Goal: Information Seeking & Learning: Compare options

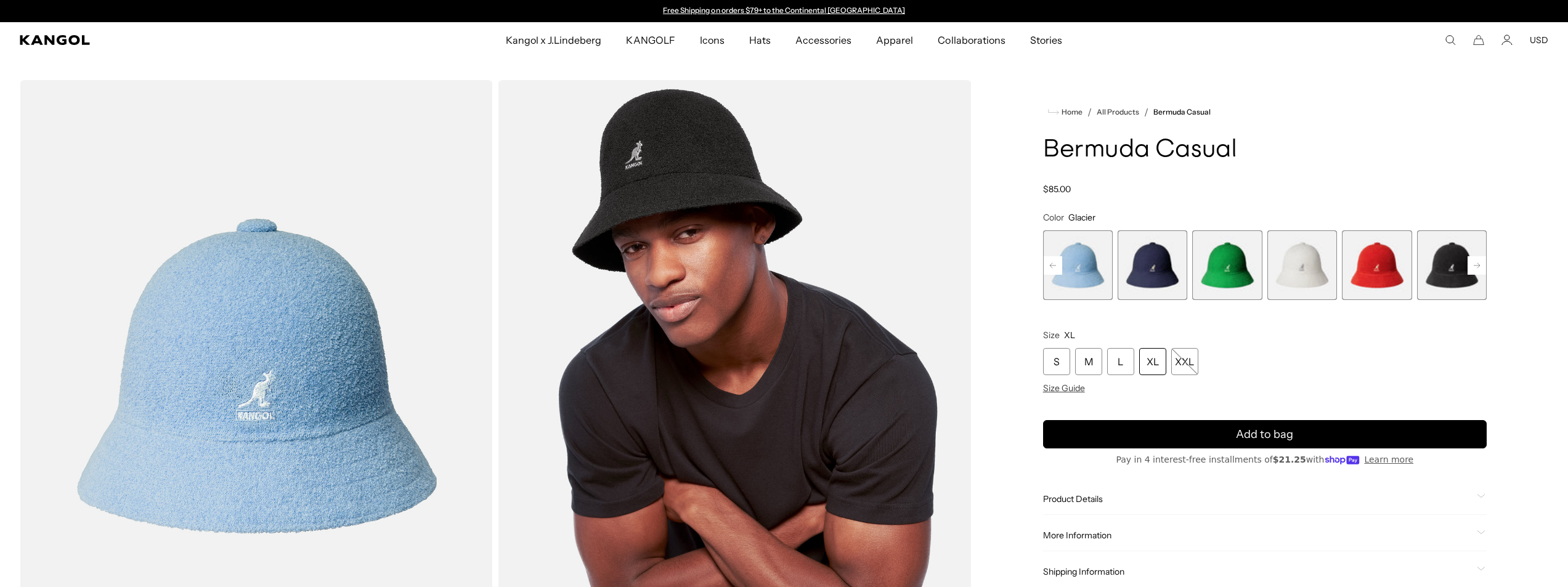
click at [1482, 253] on span "11 of 12" at bounding box center [1452, 265] width 69 height 69
click at [1482, 259] on rect at bounding box center [1476, 266] width 18 height 18
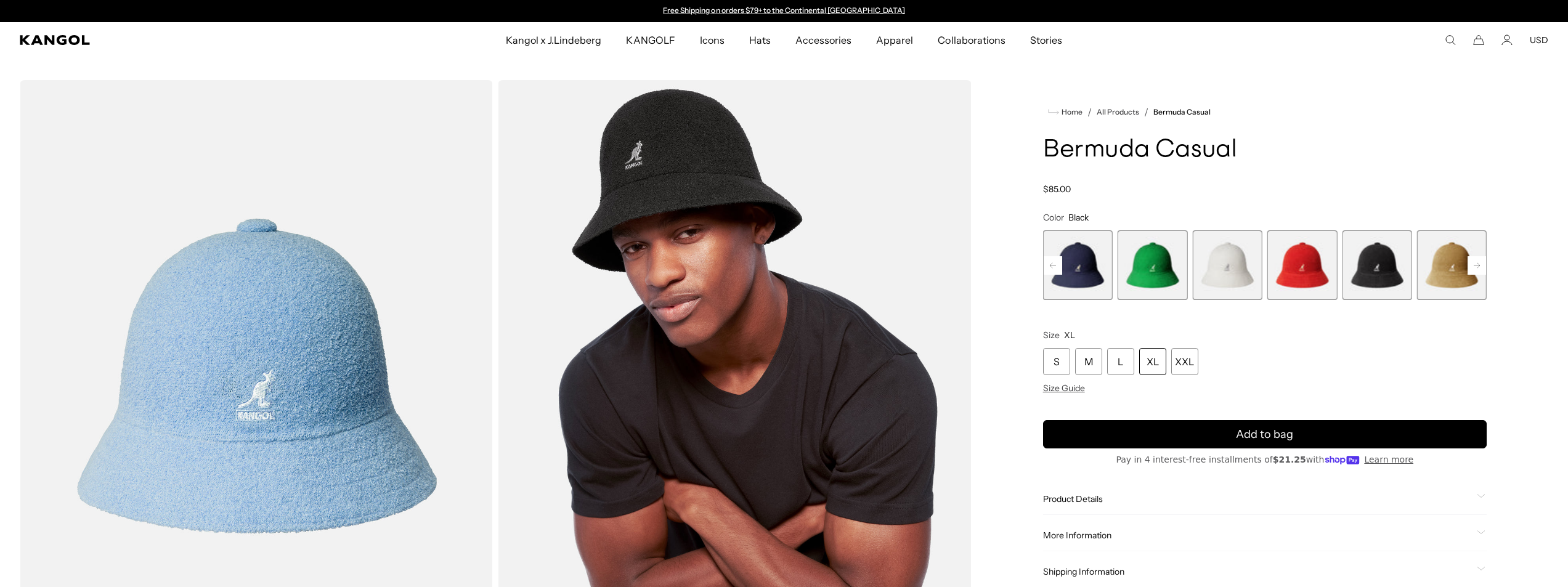
click at [1477, 267] on div "Previous Next Starry Blue Variant sold out or unavailable Digital Lavender Vari…" at bounding box center [1264, 265] width 444 height 69
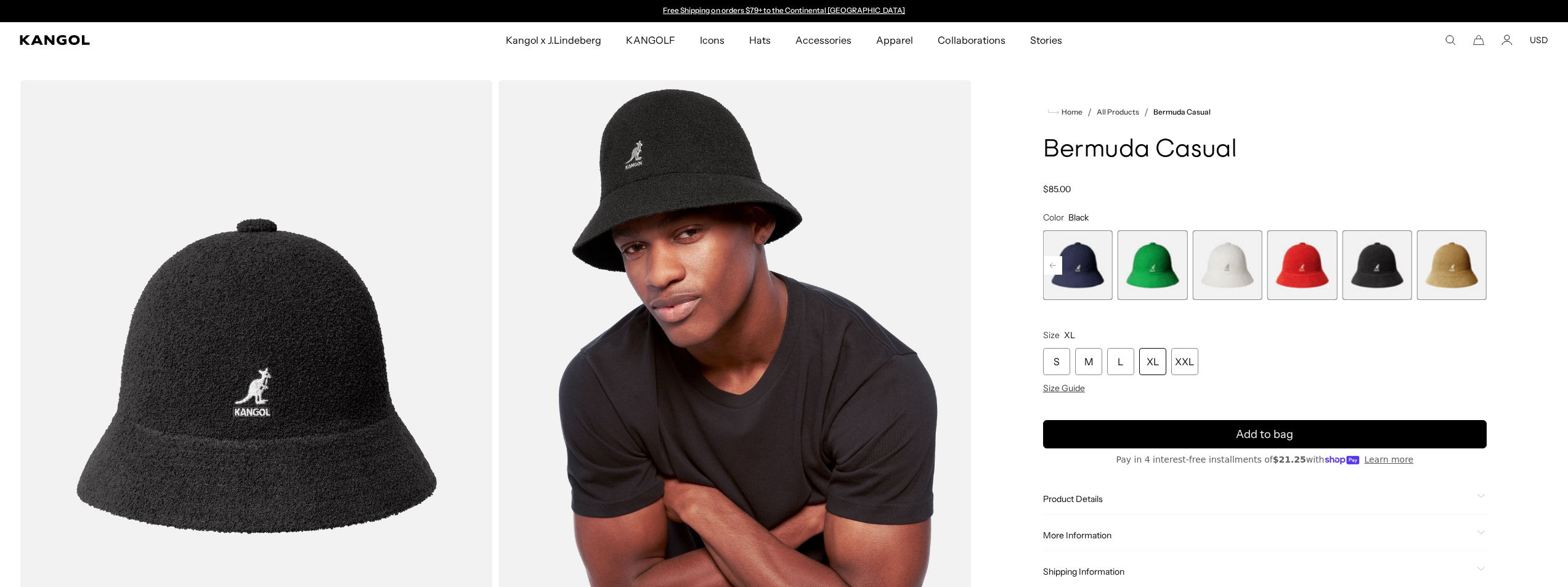
click at [1442, 273] on span "12 of 12" at bounding box center [1452, 265] width 69 height 69
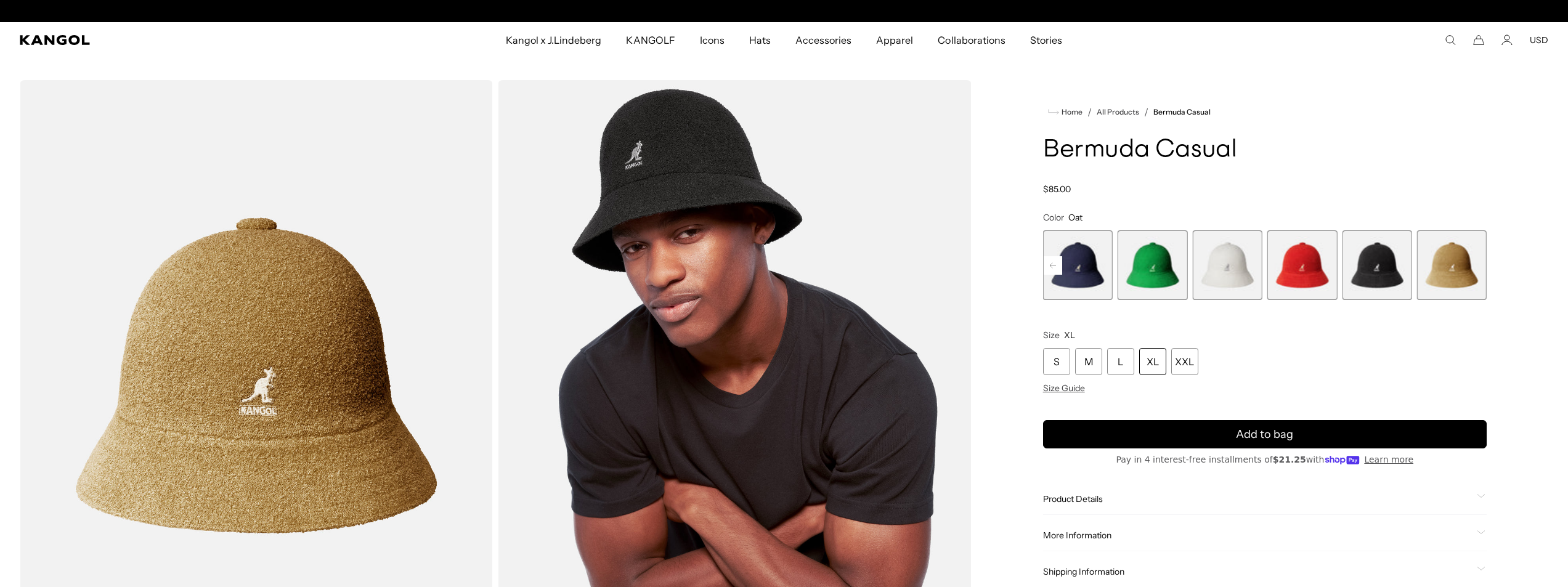
scroll to position [0, 253]
click at [1052, 266] on rect at bounding box center [1053, 266] width 18 height 18
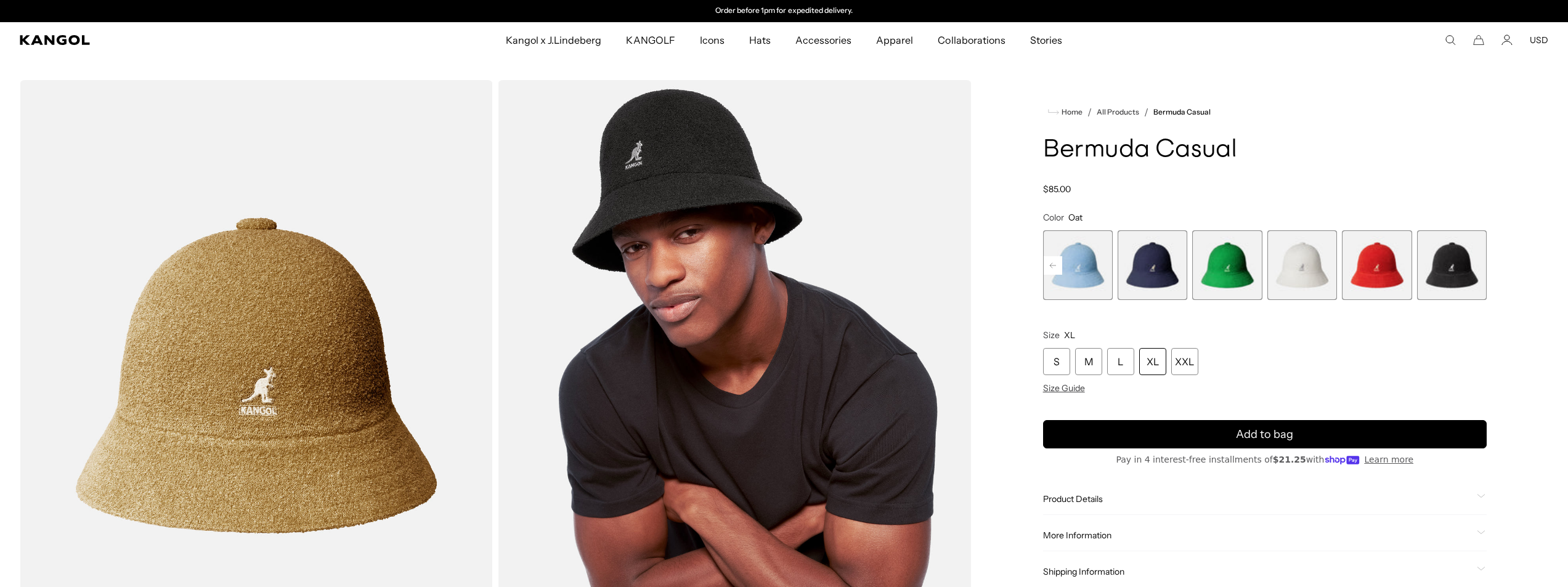
click at [1052, 266] on rect at bounding box center [1053, 266] width 18 height 18
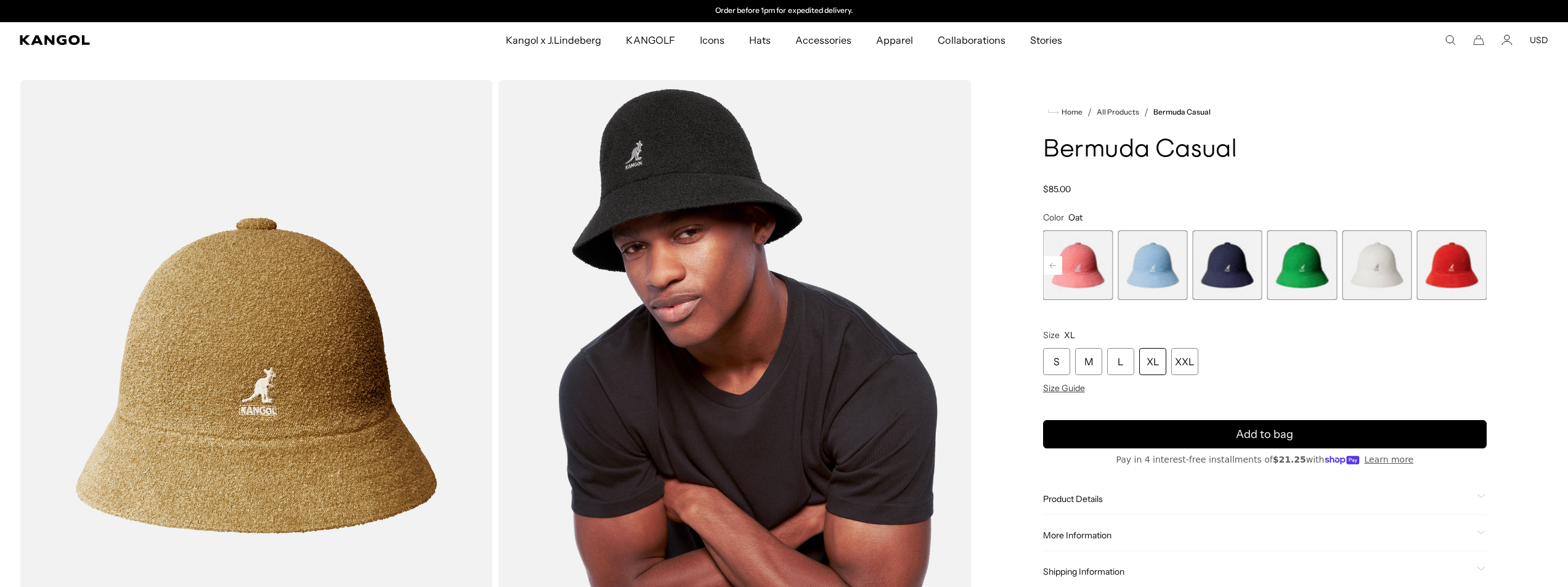
click at [1052, 266] on rect at bounding box center [1053, 266] width 18 height 18
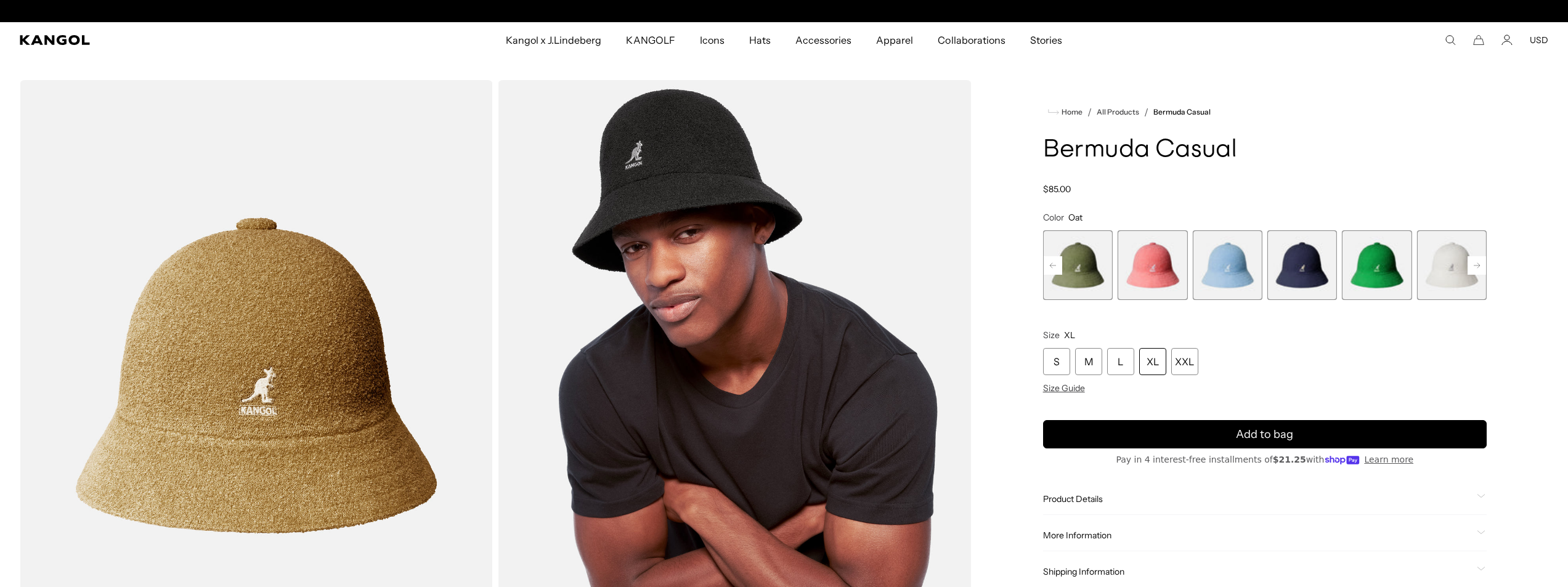
click at [1052, 266] on rect at bounding box center [1053, 266] width 18 height 18
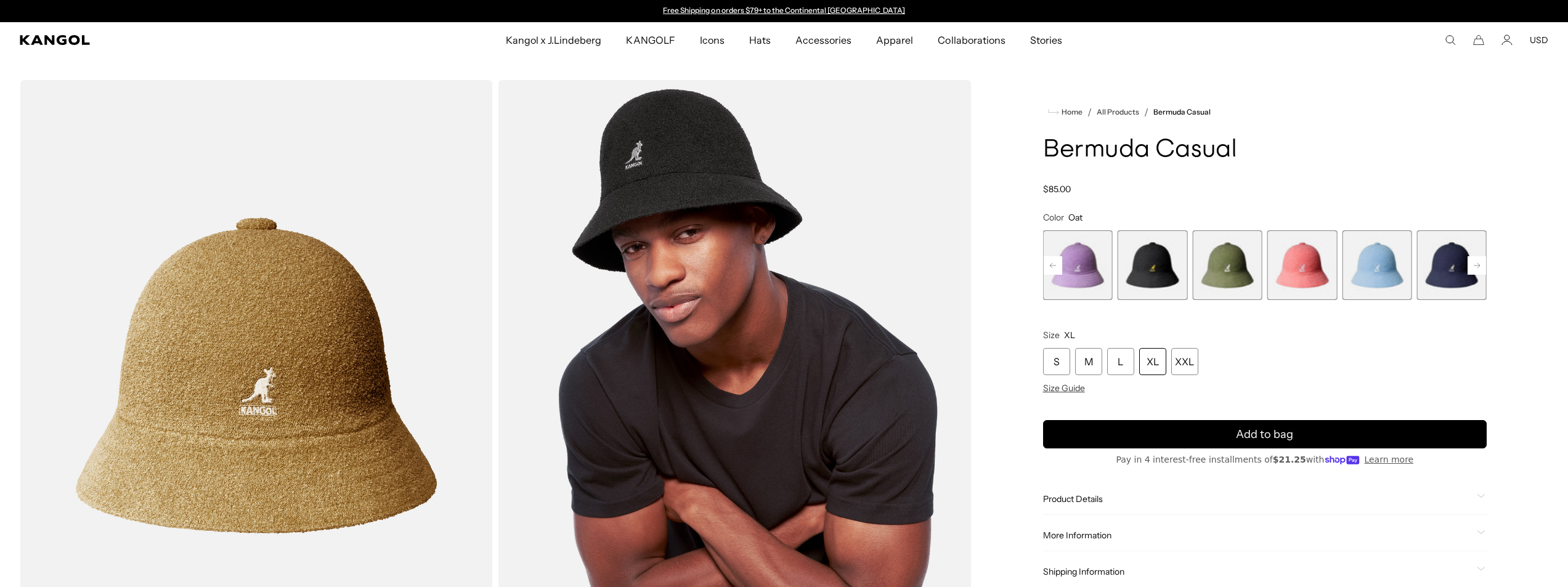
click at [1059, 267] on rect at bounding box center [1053, 266] width 18 height 18
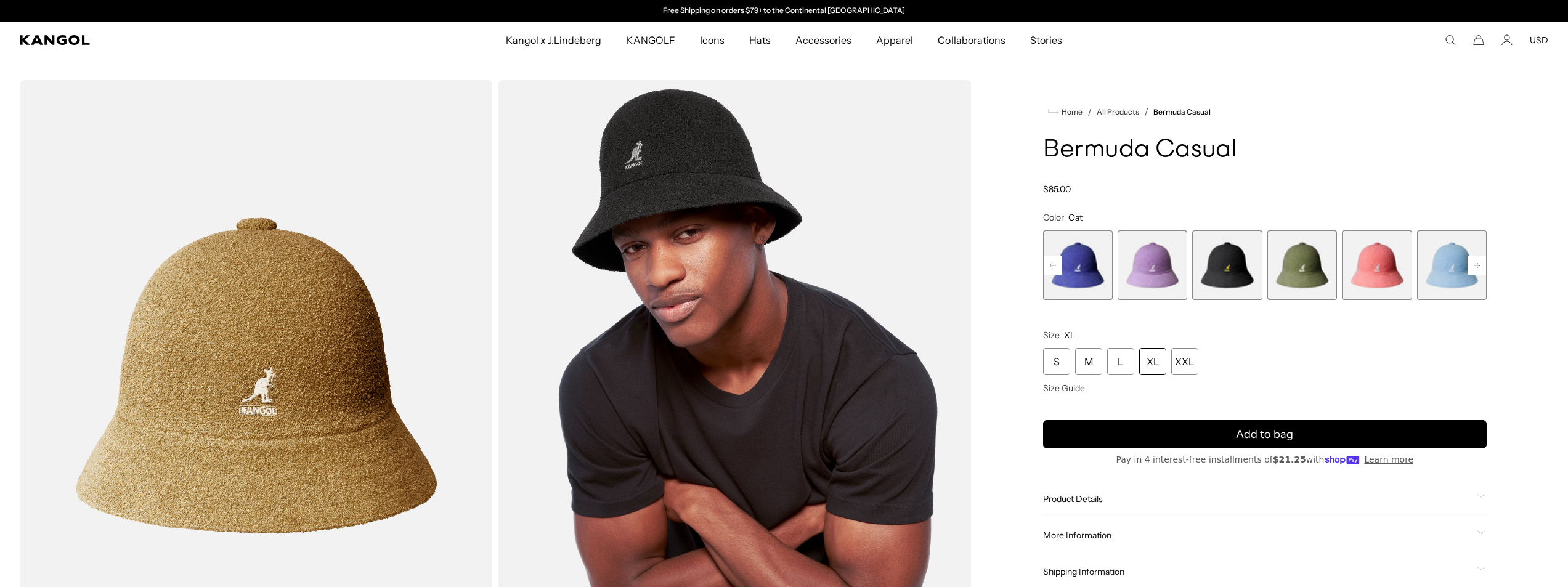
click at [1059, 267] on div "Previous Next Starry Blue Variant sold out or unavailable Digital Lavender Vari…" at bounding box center [1264, 265] width 444 height 69
click at [1059, 267] on span "1 of 12" at bounding box center [1077, 265] width 69 height 69
click at [1308, 266] on span "4 of 12" at bounding box center [1301, 265] width 69 height 69
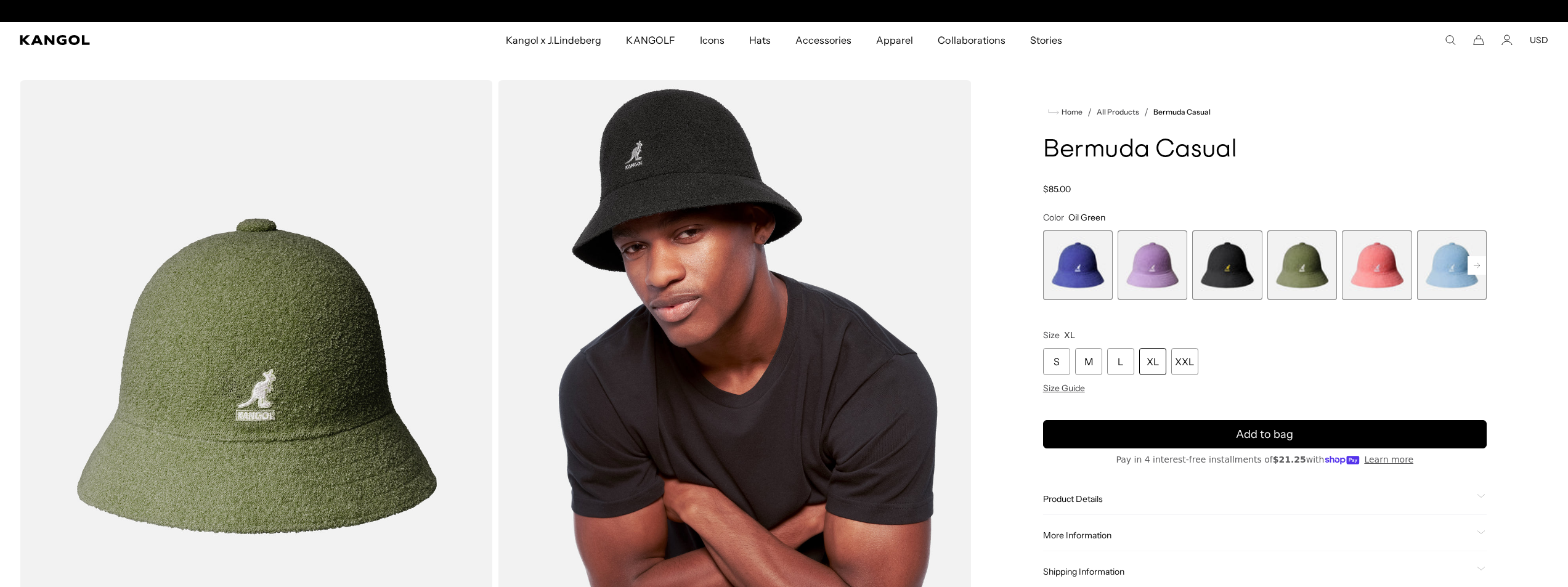
scroll to position [0, 253]
click at [1482, 268] on rect at bounding box center [1476, 266] width 18 height 18
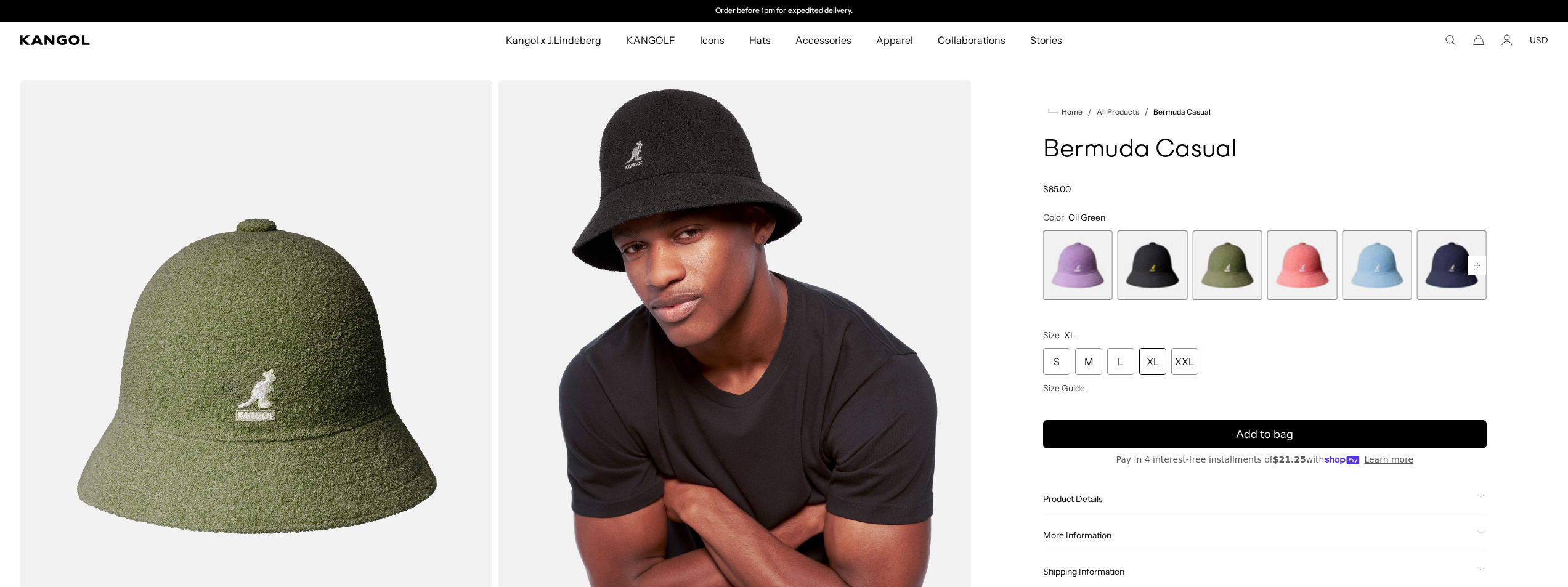
click at [1482, 266] on rect at bounding box center [1476, 266] width 18 height 18
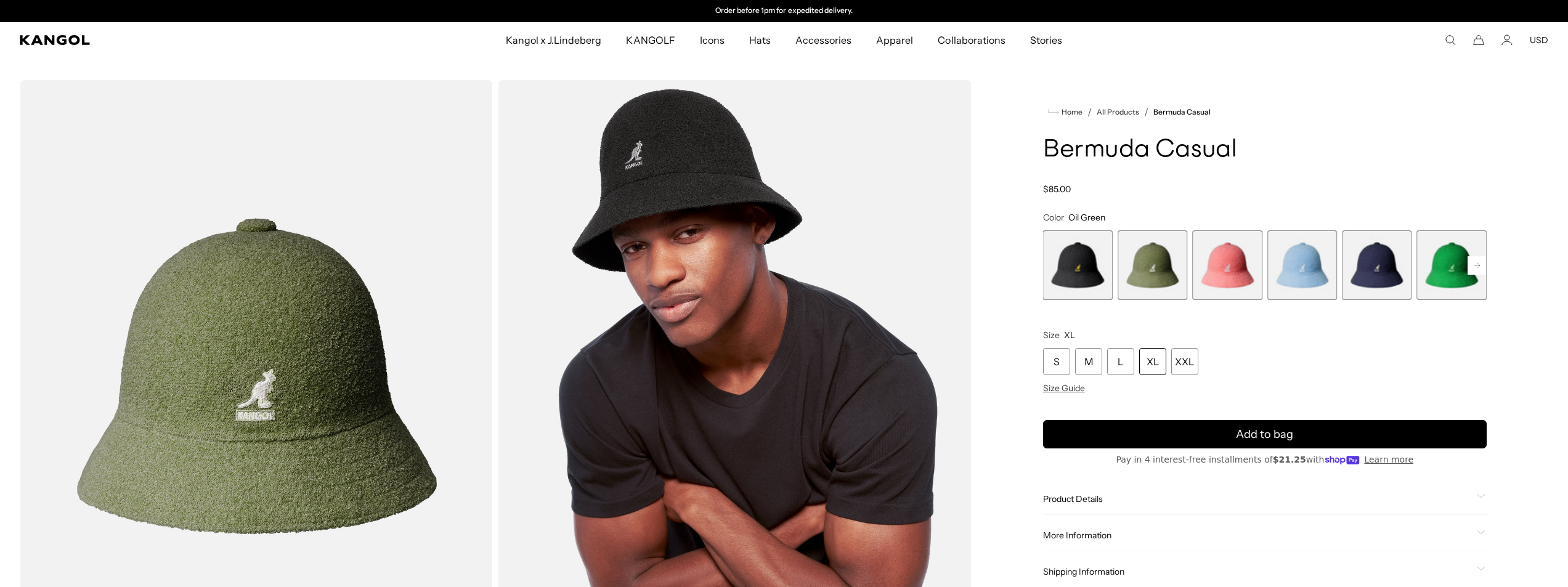
click at [1482, 266] on rect at bounding box center [1476, 266] width 18 height 18
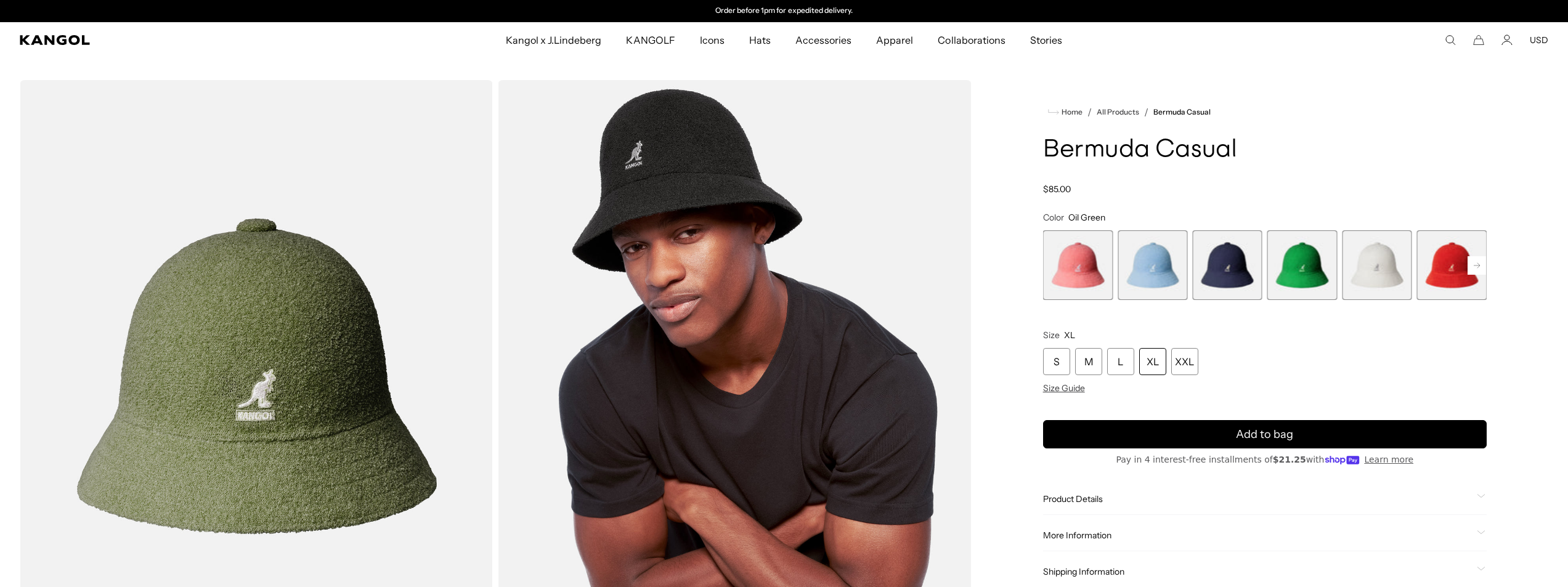
click at [1482, 266] on rect at bounding box center [1476, 266] width 18 height 18
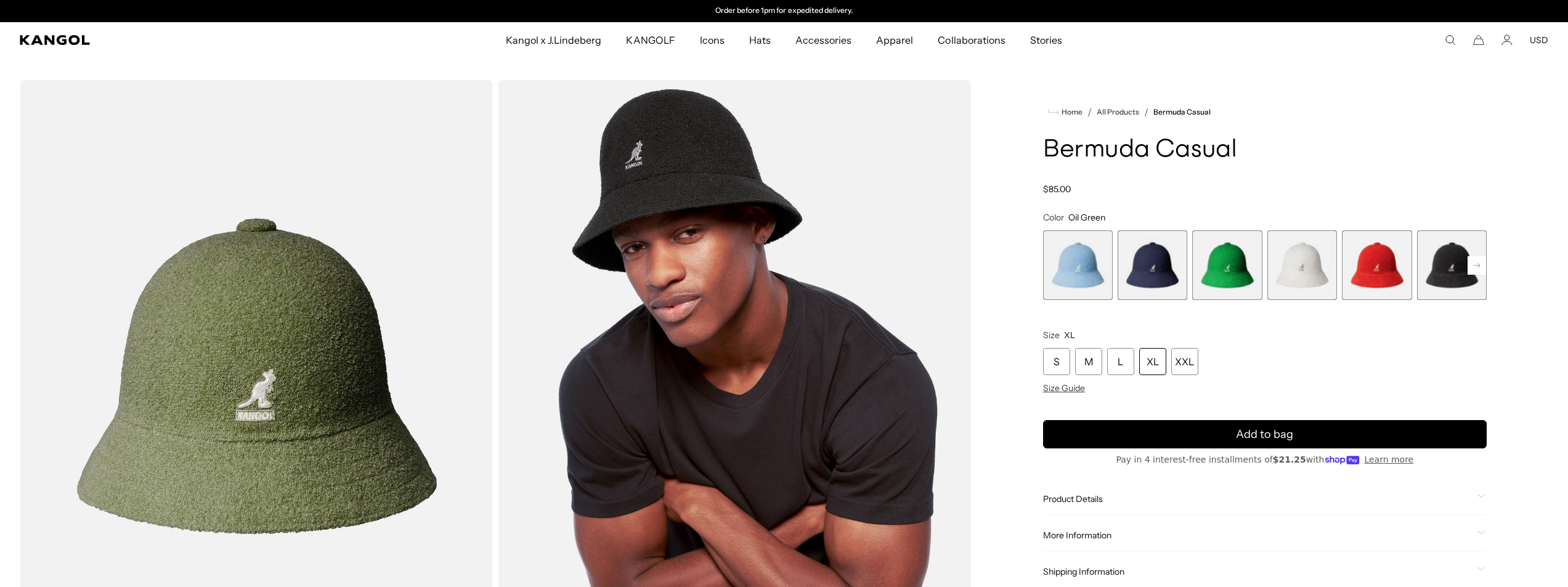
click at [1482, 266] on rect at bounding box center [1476, 266] width 18 height 18
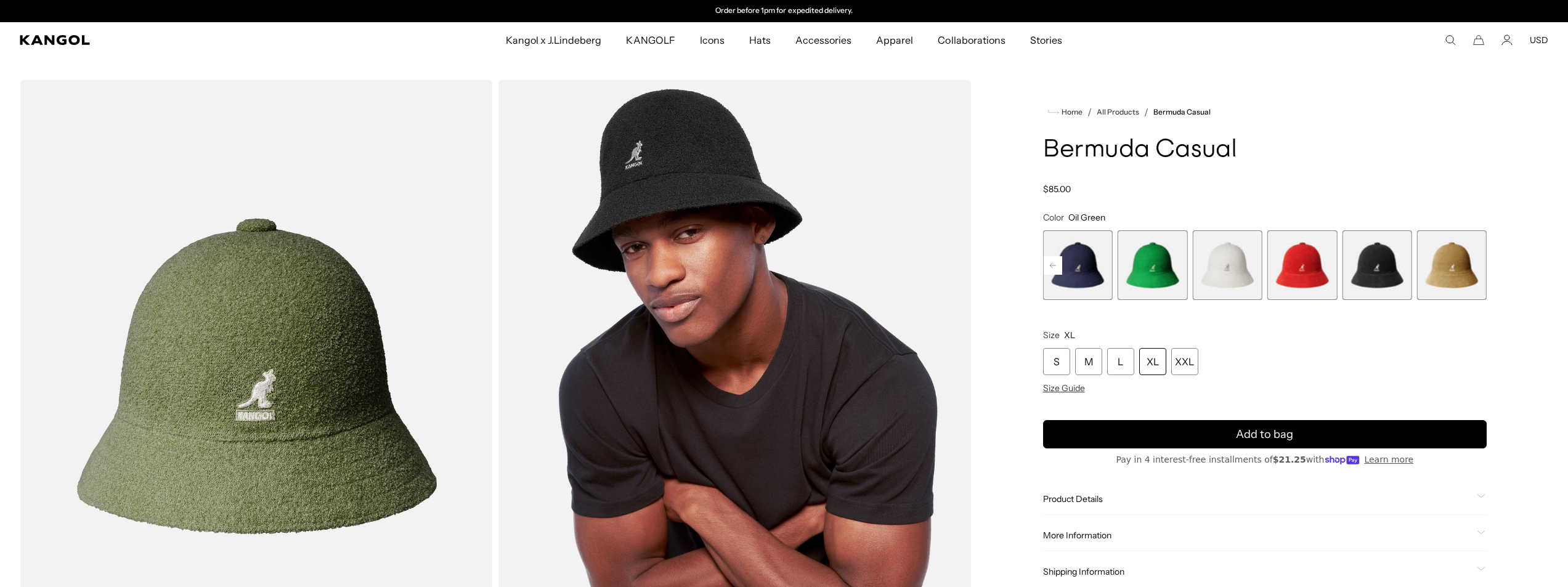
click at [1452, 267] on span "12 of 12" at bounding box center [1452, 265] width 69 height 69
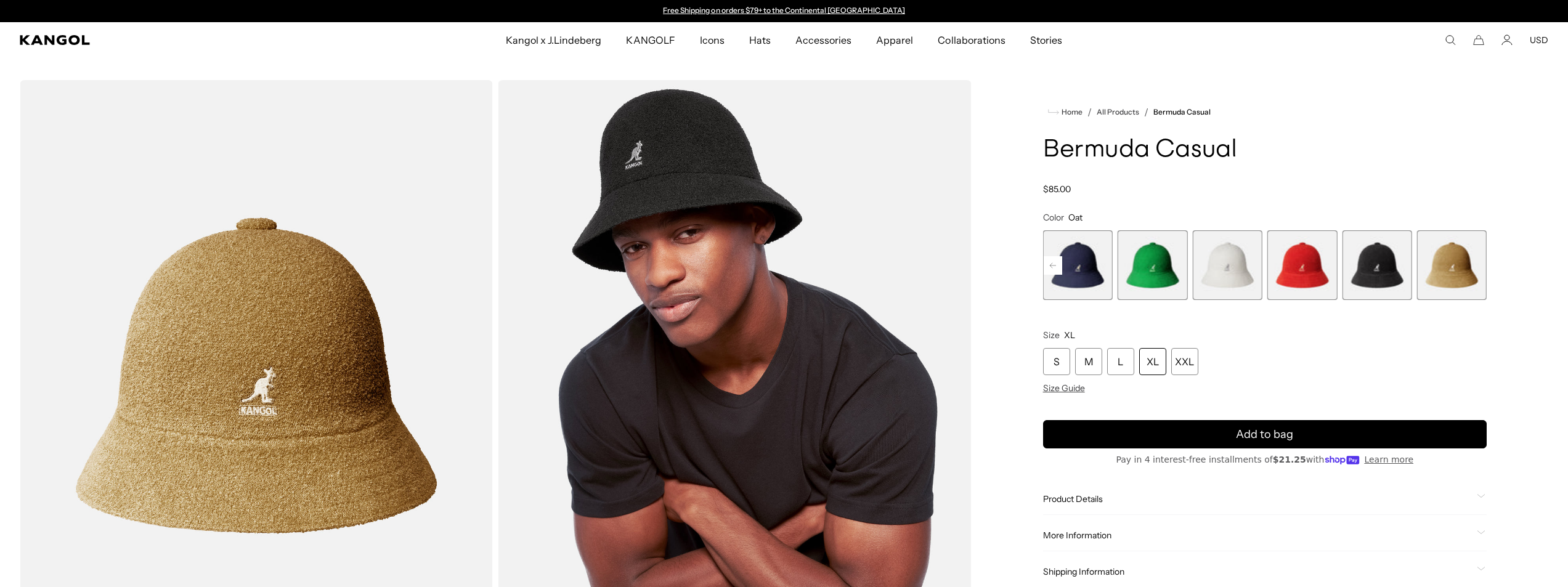
click at [1055, 263] on rect at bounding box center [1053, 266] width 18 height 18
click at [1054, 263] on rect at bounding box center [1053, 266] width 18 height 18
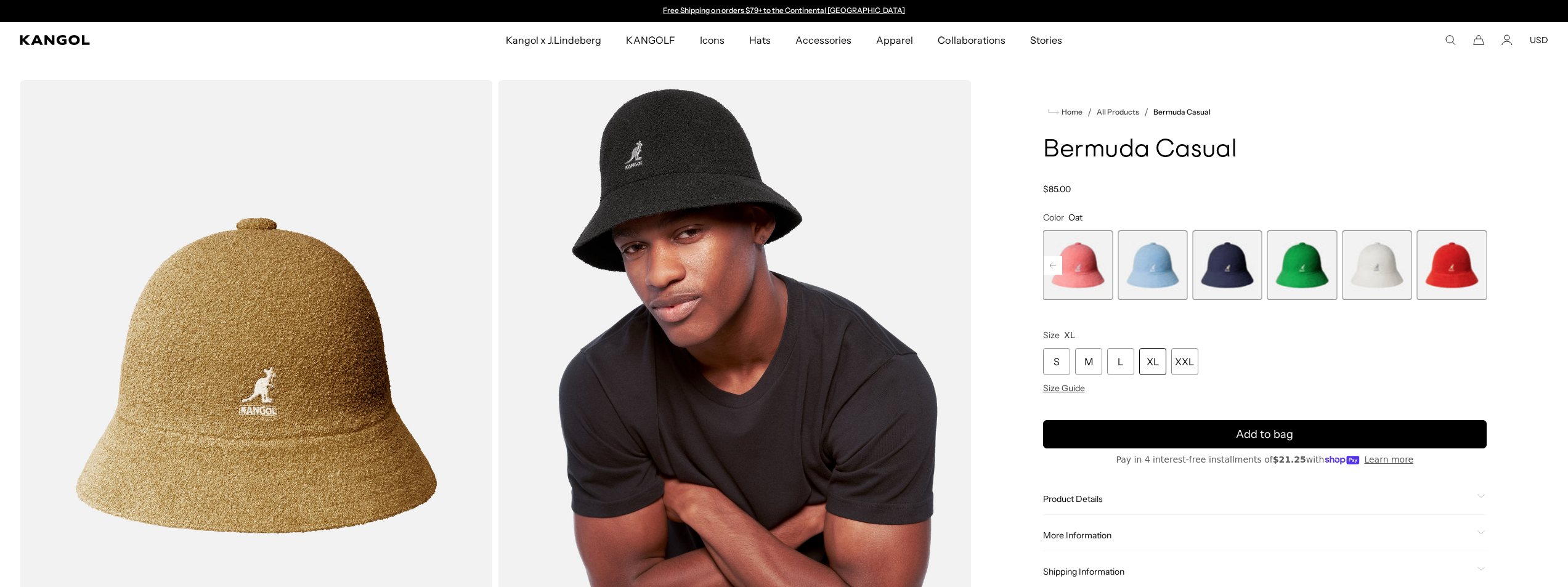
click at [1054, 263] on rect at bounding box center [1053, 266] width 18 height 18
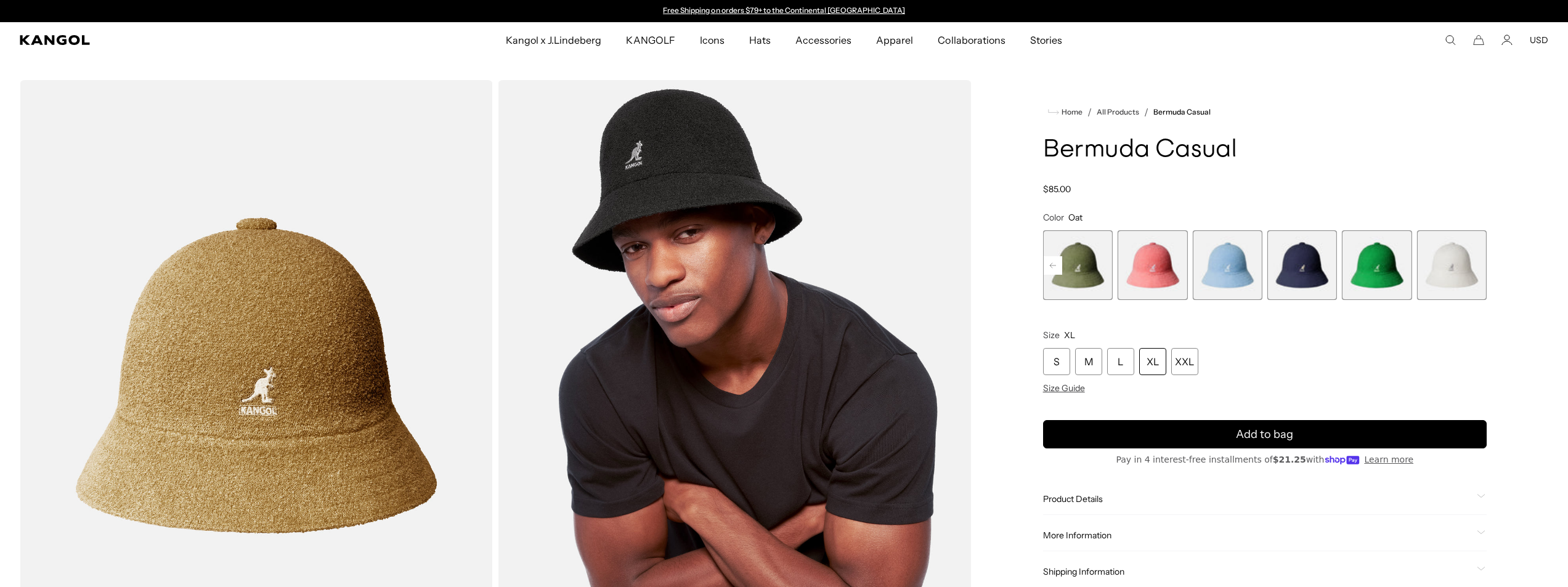
click at [1054, 263] on rect at bounding box center [1053, 266] width 18 height 18
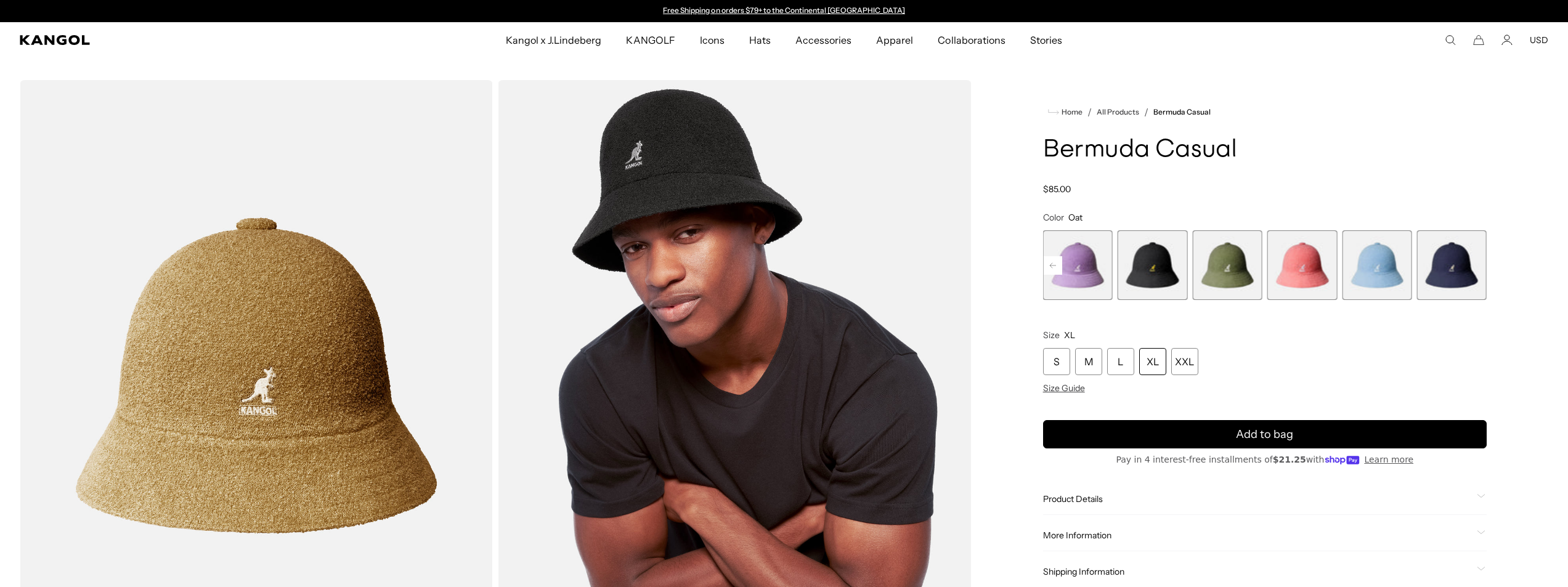
click at [1054, 263] on rect at bounding box center [1053, 266] width 18 height 18
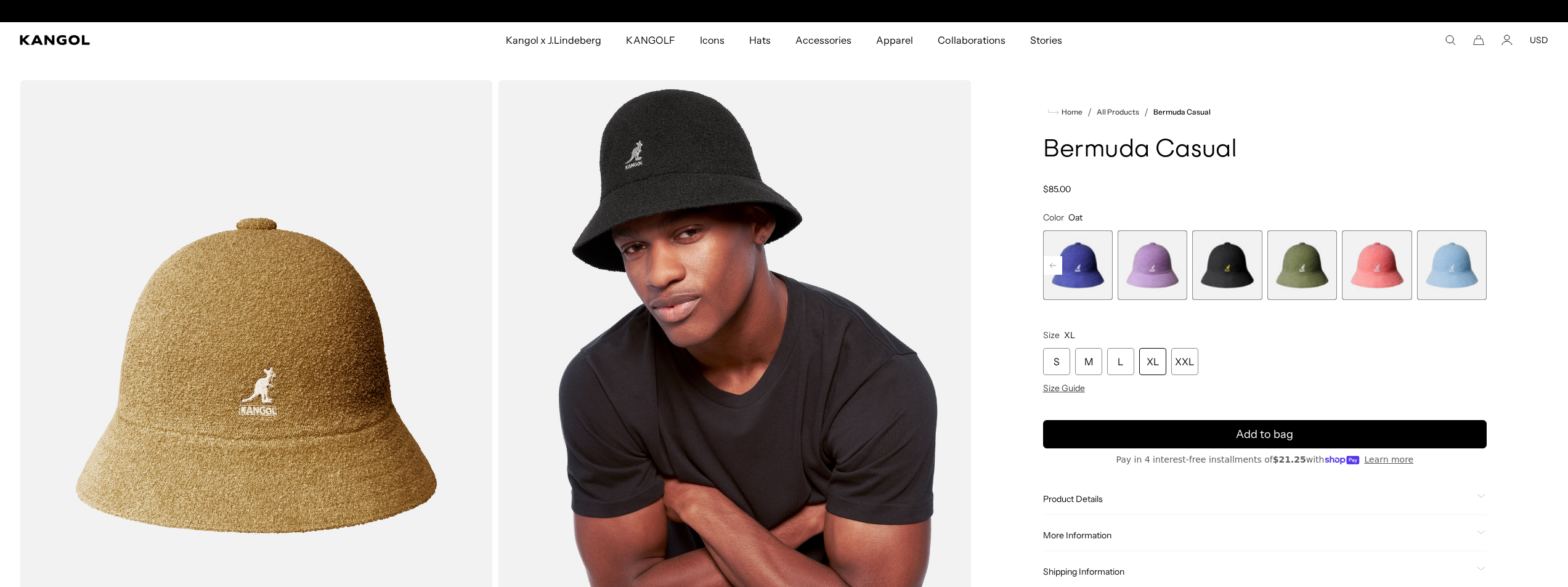
scroll to position [0, 253]
click at [1318, 260] on span "4 of 12" at bounding box center [1301, 265] width 69 height 69
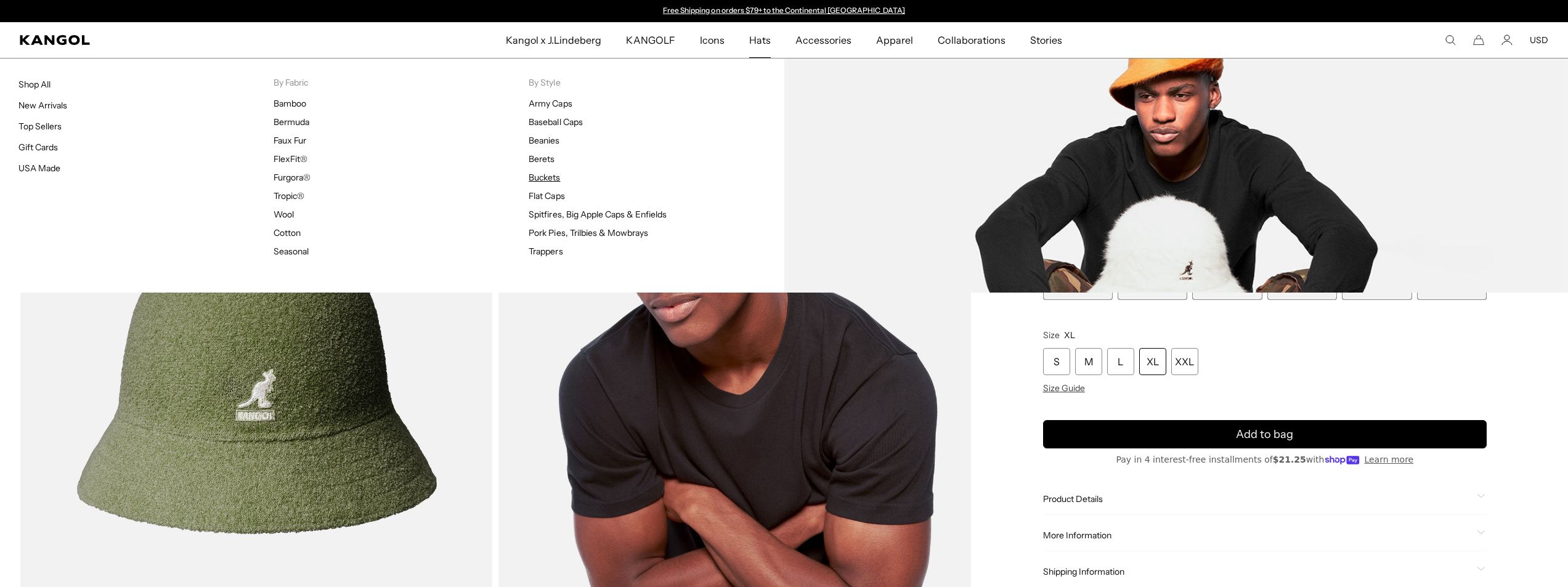
click at [554, 179] on link "Buckets" at bounding box center [544, 177] width 32 height 11
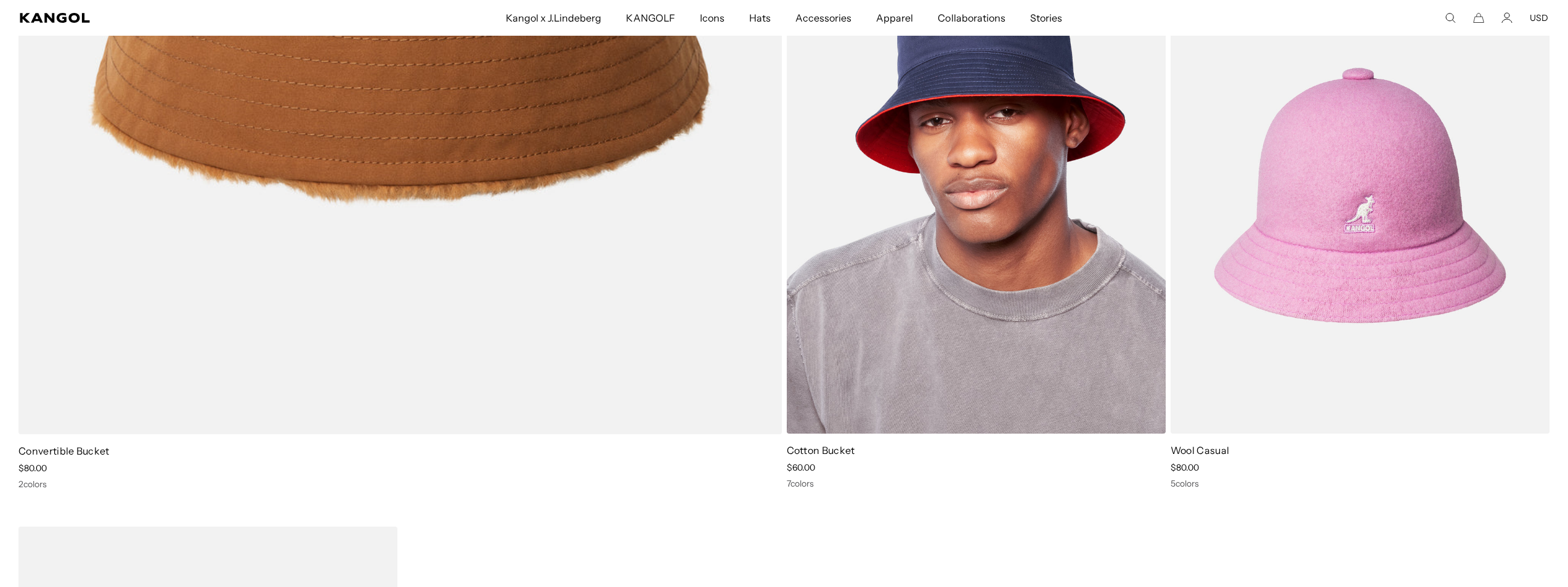
scroll to position [0, 253]
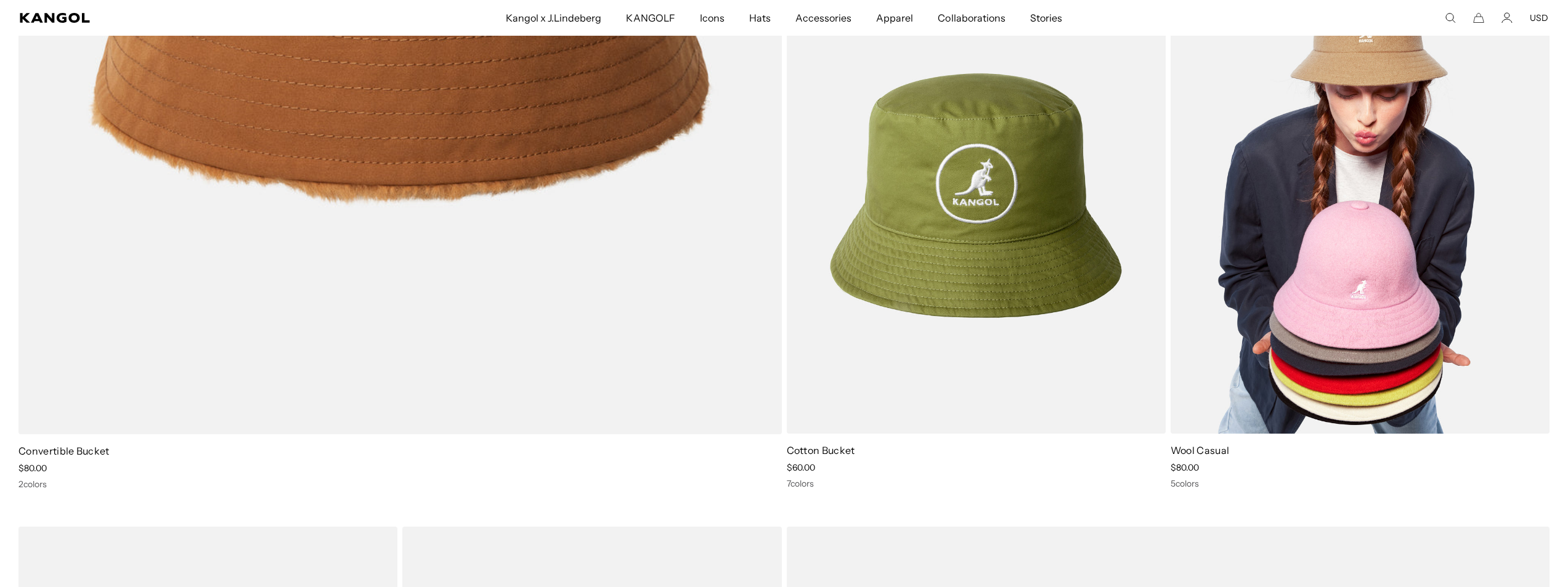
click at [1341, 287] on img at bounding box center [1360, 195] width 379 height 475
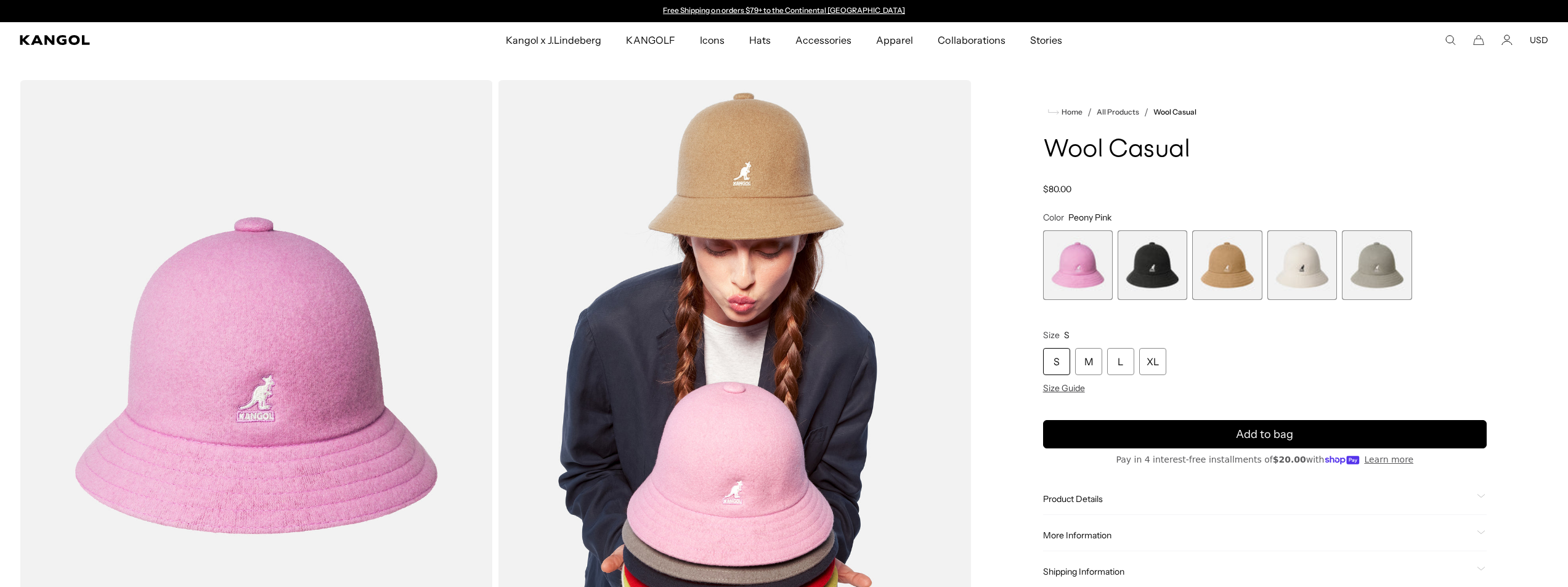
click at [1209, 257] on span "3 of 5" at bounding box center [1227, 265] width 69 height 69
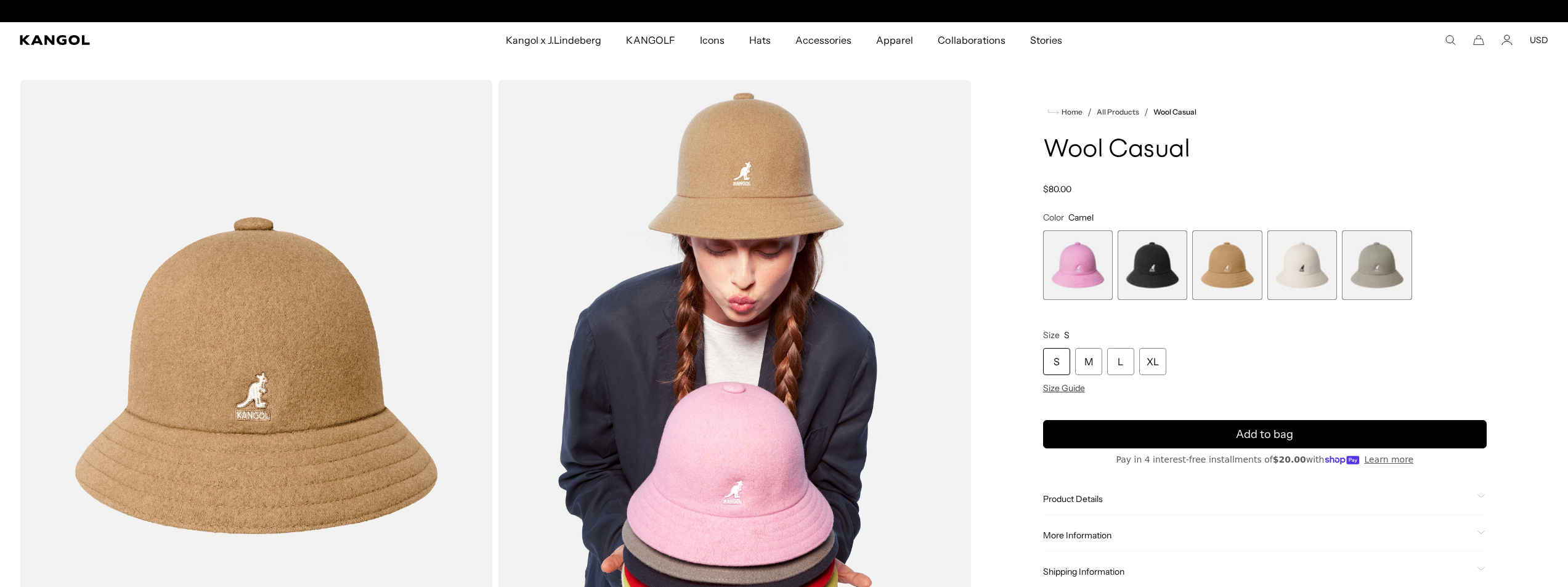
scroll to position [62, 0]
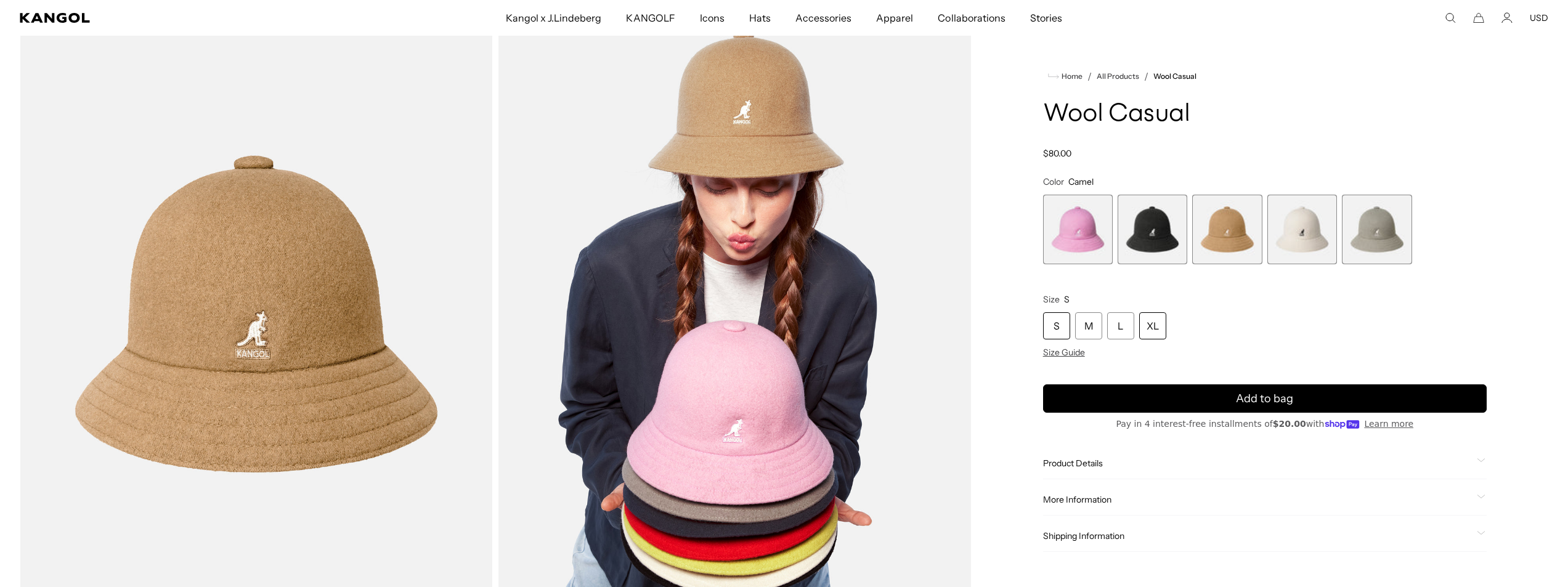
click at [1139, 324] on div "XL" at bounding box center [1152, 325] width 27 height 27
